Goal: Information Seeking & Learning: Find specific fact

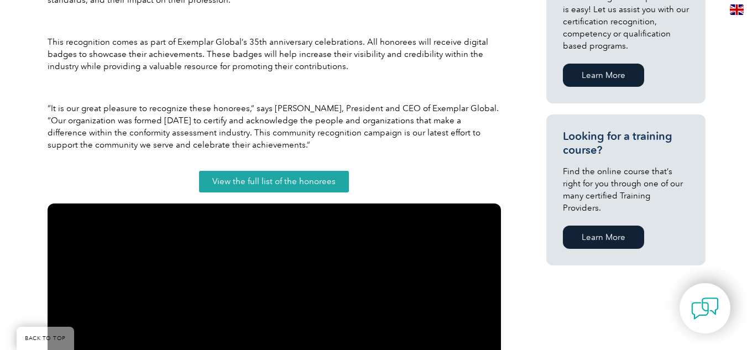
scroll to position [761, 0]
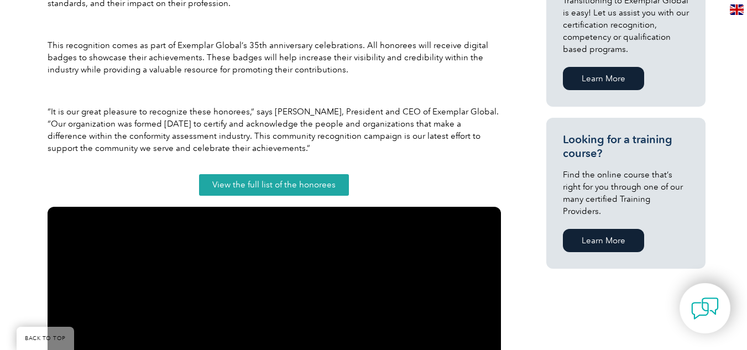
click at [292, 182] on span "View the full list of the honorees" at bounding box center [273, 185] width 123 height 8
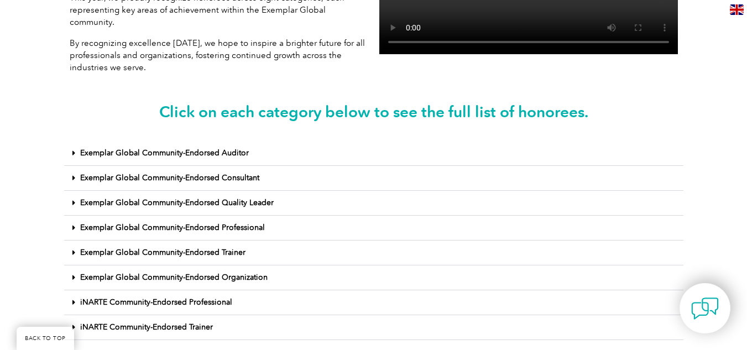
scroll to position [415, 0]
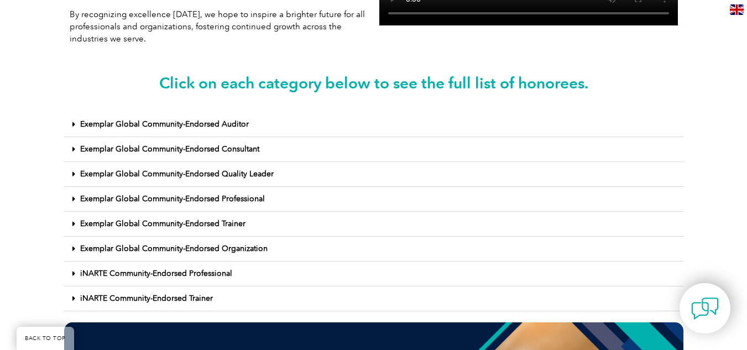
click at [208, 119] on link "Exemplar Global Community-Endorsed Auditor" at bounding box center [164, 123] width 169 height 9
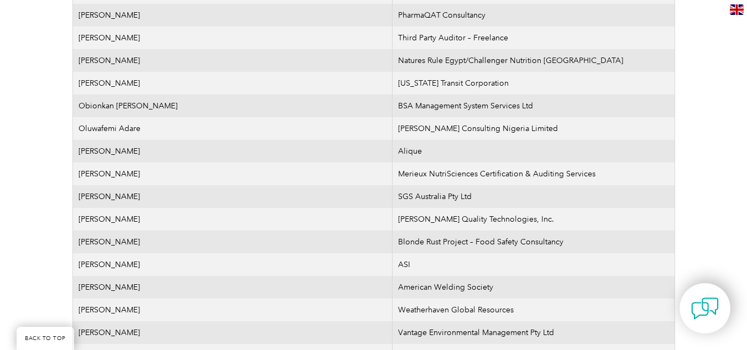
scroll to position [1218, 0]
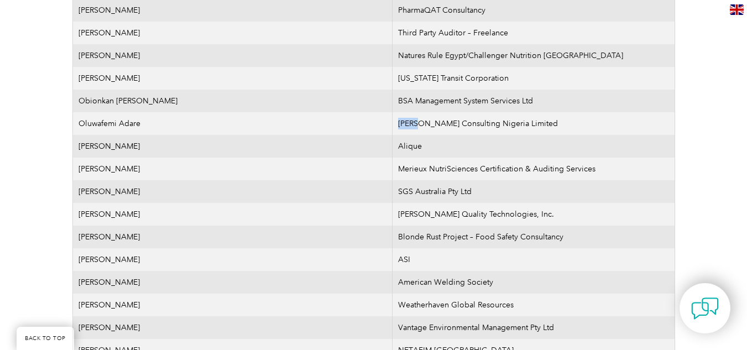
drag, startPoint x: 361, startPoint y: 111, endPoint x: 425, endPoint y: 111, distance: 63.6
click at [425, 112] on tr "[PERSON_NAME] [PERSON_NAME] Consulting Nigeria Limited" at bounding box center [373, 123] width 602 height 23
click at [131, 112] on td "Oluwafemi Adare" at bounding box center [232, 123] width 320 height 23
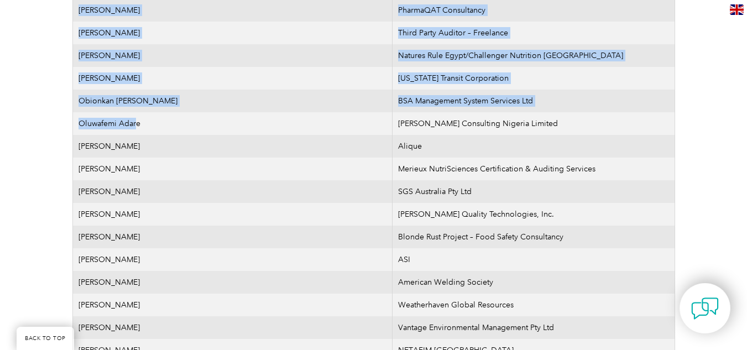
drag, startPoint x: 72, startPoint y: 108, endPoint x: 138, endPoint y: 108, distance: 65.8
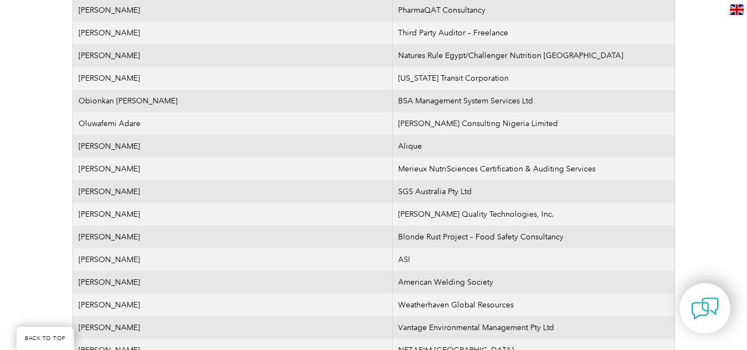
click at [148, 112] on td "Oluwafemi Adare" at bounding box center [232, 123] width 320 height 23
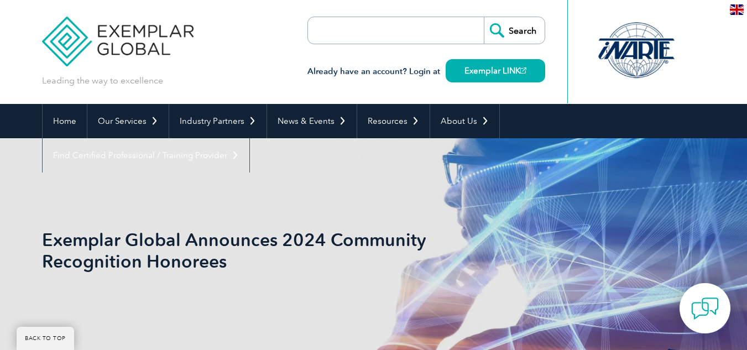
scroll to position [761, 0]
